Goal: Transaction & Acquisition: Purchase product/service

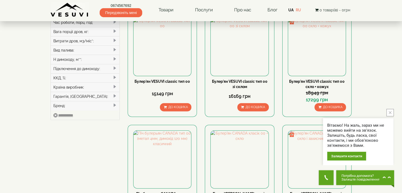
scroll to position [26, 0]
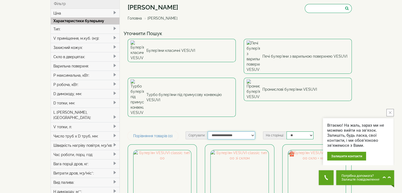
click at [240, 131] on select "**********" at bounding box center [231, 135] width 47 height 8
select select "**********"
click at [208, 131] on select "**********" at bounding box center [231, 135] width 47 height 8
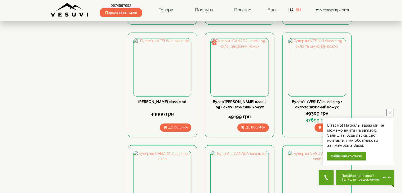
scroll to position [581, 0]
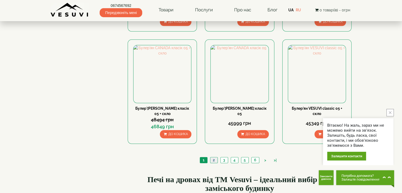
drag, startPoint x: 212, startPoint y: 117, endPoint x: 205, endPoint y: 117, distance: 7.1
click at [212, 157] on link "2" at bounding box center [213, 160] width 7 height 6
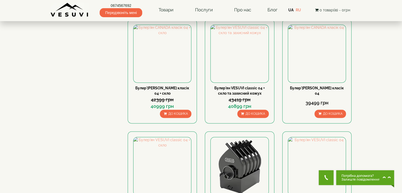
scroll to position [211, 0]
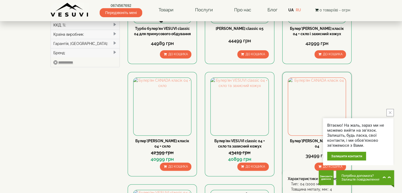
click at [311, 139] on link "Булер'[PERSON_NAME] класік 04" at bounding box center [317, 144] width 54 height 10
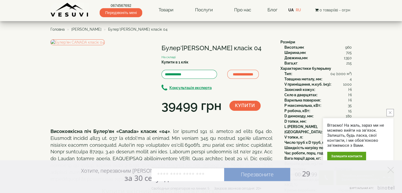
scroll to position [27, 0]
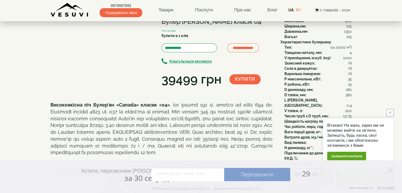
click at [185, 175] on input "tel" at bounding box center [187, 174] width 73 height 13
type input "*"
type input "**********"
click at [255, 176] on link "Перезвоните" at bounding box center [257, 174] width 66 height 13
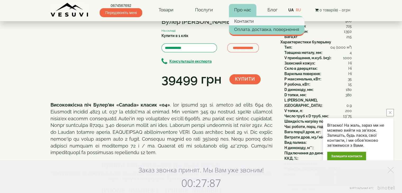
click at [244, 24] on link "Контакти" at bounding box center [267, 21] width 76 height 8
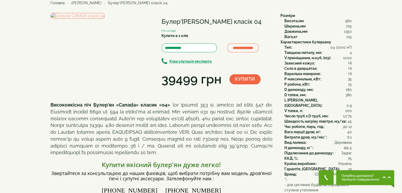
scroll to position [1, 0]
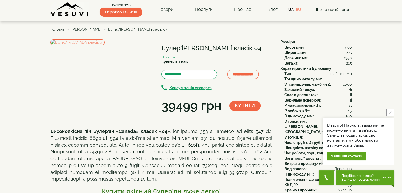
click at [390, 111] on icon "close button" at bounding box center [390, 112] width 3 height 3
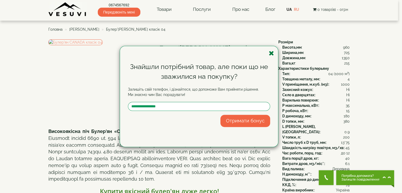
click at [270, 54] on icon "button" at bounding box center [271, 53] width 5 height 7
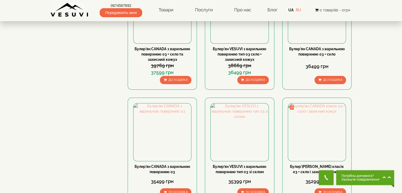
scroll to position [555, 0]
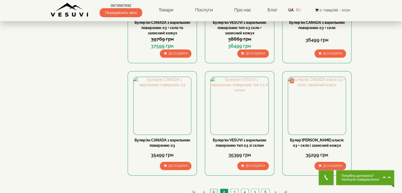
click at [215, 189] on link "1" at bounding box center [213, 192] width 7 height 6
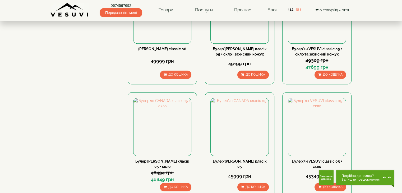
scroll to position [555, 0]
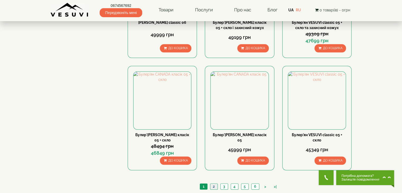
click at [213, 184] on link "2" at bounding box center [213, 187] width 7 height 6
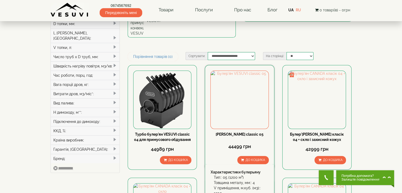
scroll to position [132, 0]
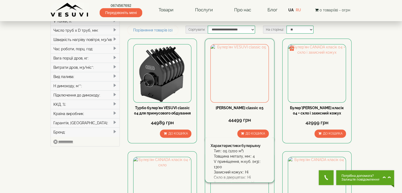
click at [242, 106] on link "[PERSON_NAME] classic 05" at bounding box center [240, 108] width 48 height 4
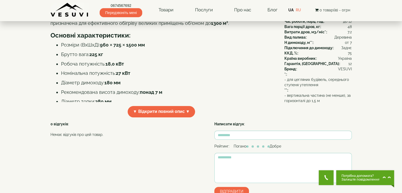
scroll to position [106, 0]
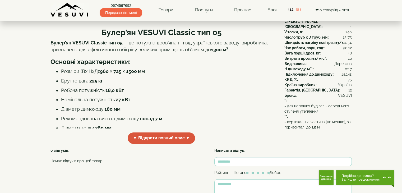
click at [149, 144] on span "▼ Відкрити повний опис ▼" at bounding box center [162, 137] width 68 height 11
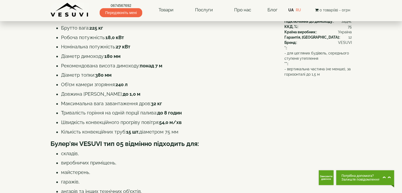
scroll to position [185, 0]
